Goal: Check status: Check status

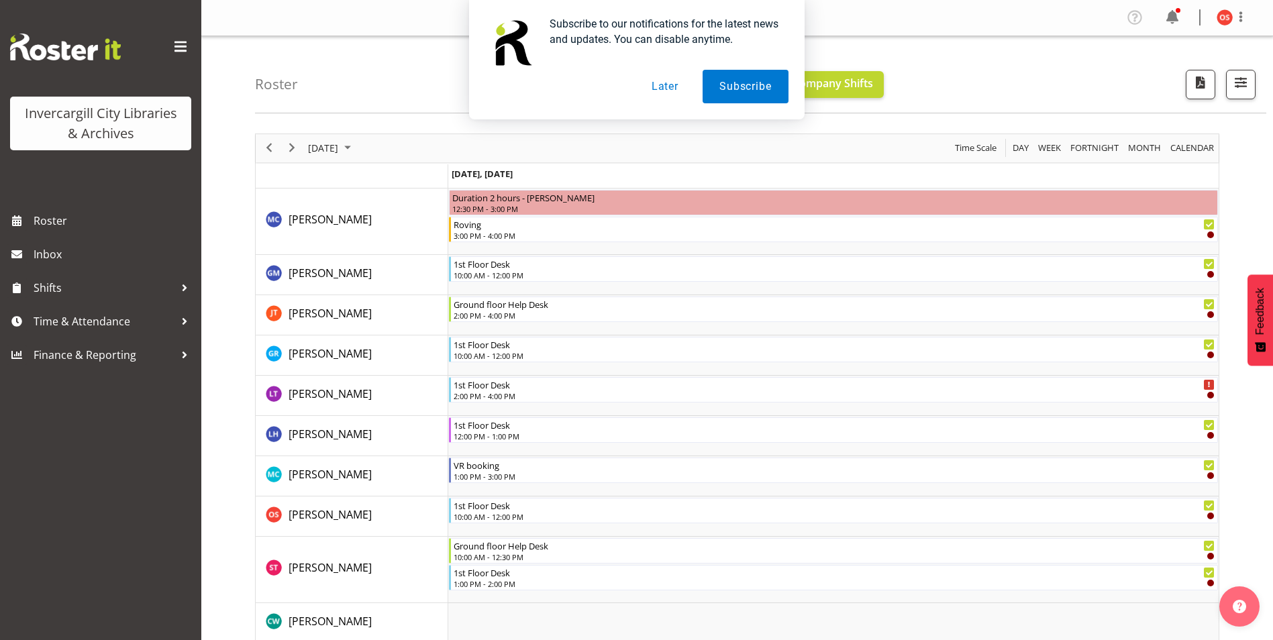
click at [661, 81] on button "Later" at bounding box center [665, 87] width 60 height 34
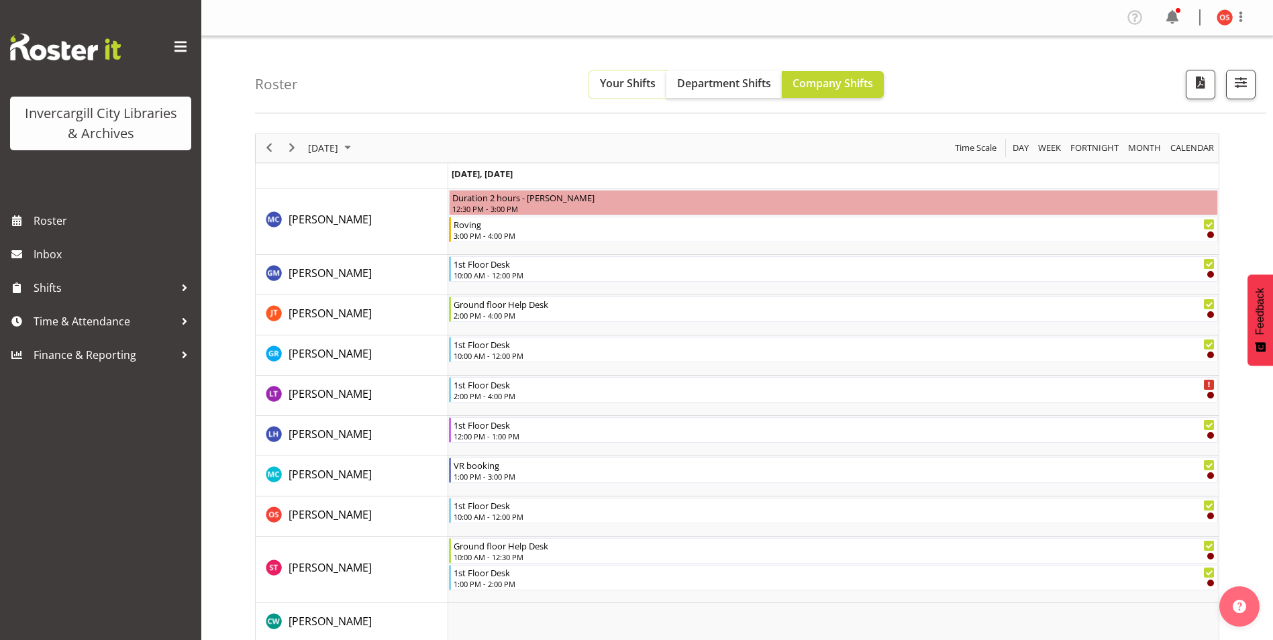
click at [622, 77] on span "Your Shifts" at bounding box center [628, 83] width 56 height 15
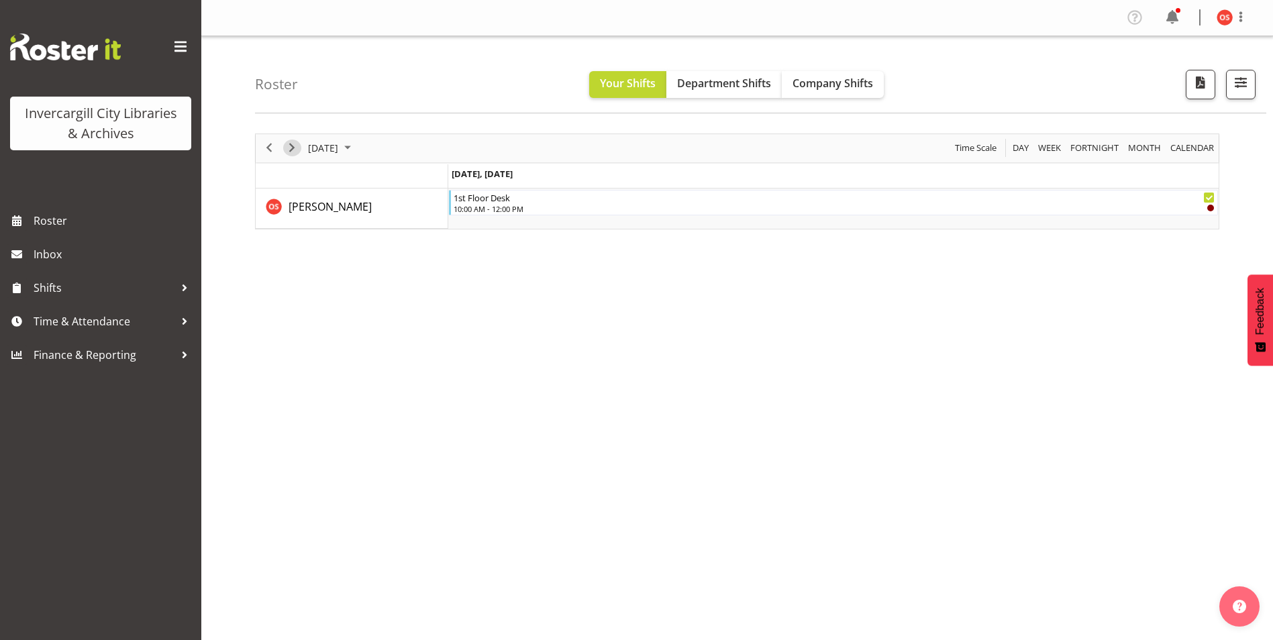
click at [290, 147] on span "Next" at bounding box center [292, 148] width 16 height 17
click at [290, 147] on div at bounding box center [737, 182] width 964 height 96
click at [290, 147] on span "Next" at bounding box center [292, 148] width 16 height 17
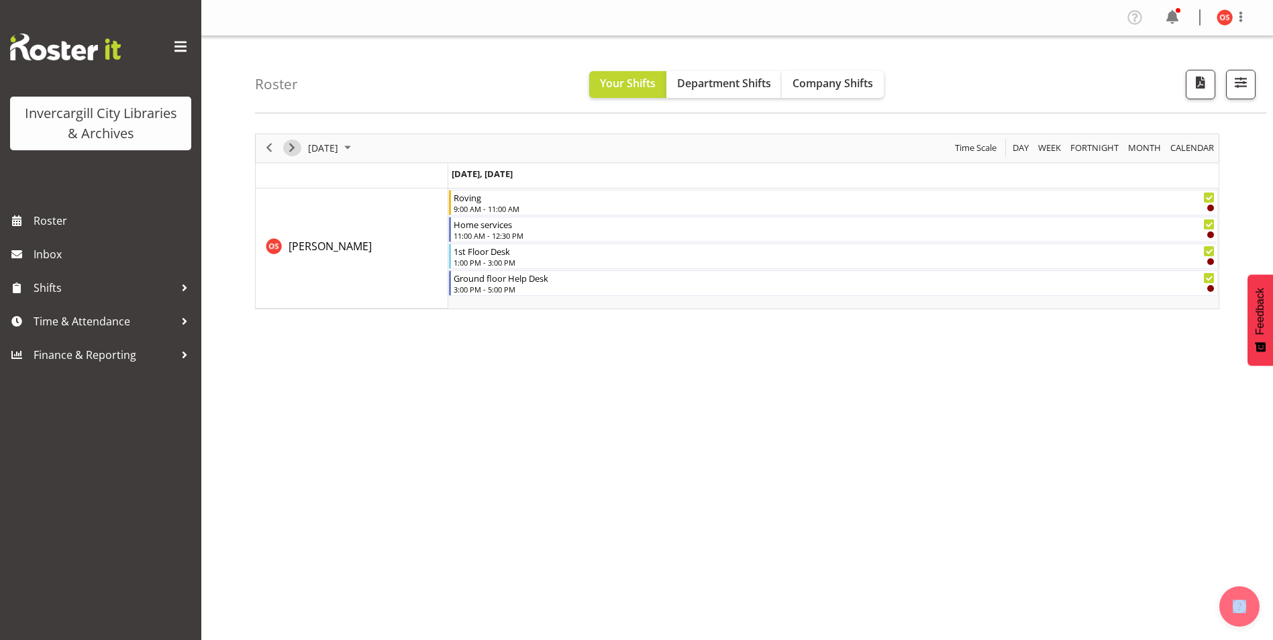
click at [290, 147] on span "Next" at bounding box center [292, 148] width 16 height 17
